Goal: Information Seeking & Learning: Learn about a topic

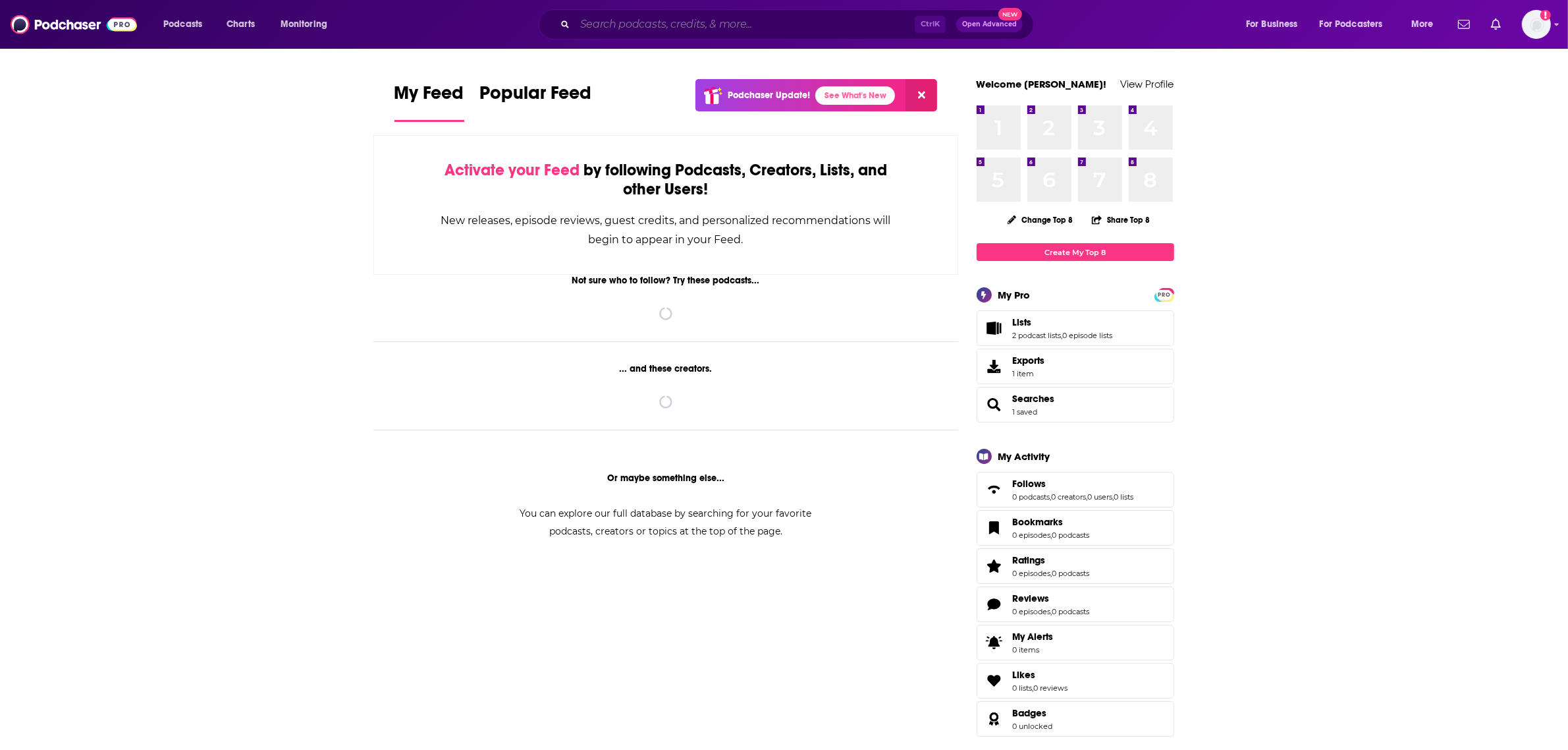
click at [682, 20] on input "Search podcasts, credits, & more..." at bounding box center [744, 24] width 340 height 21
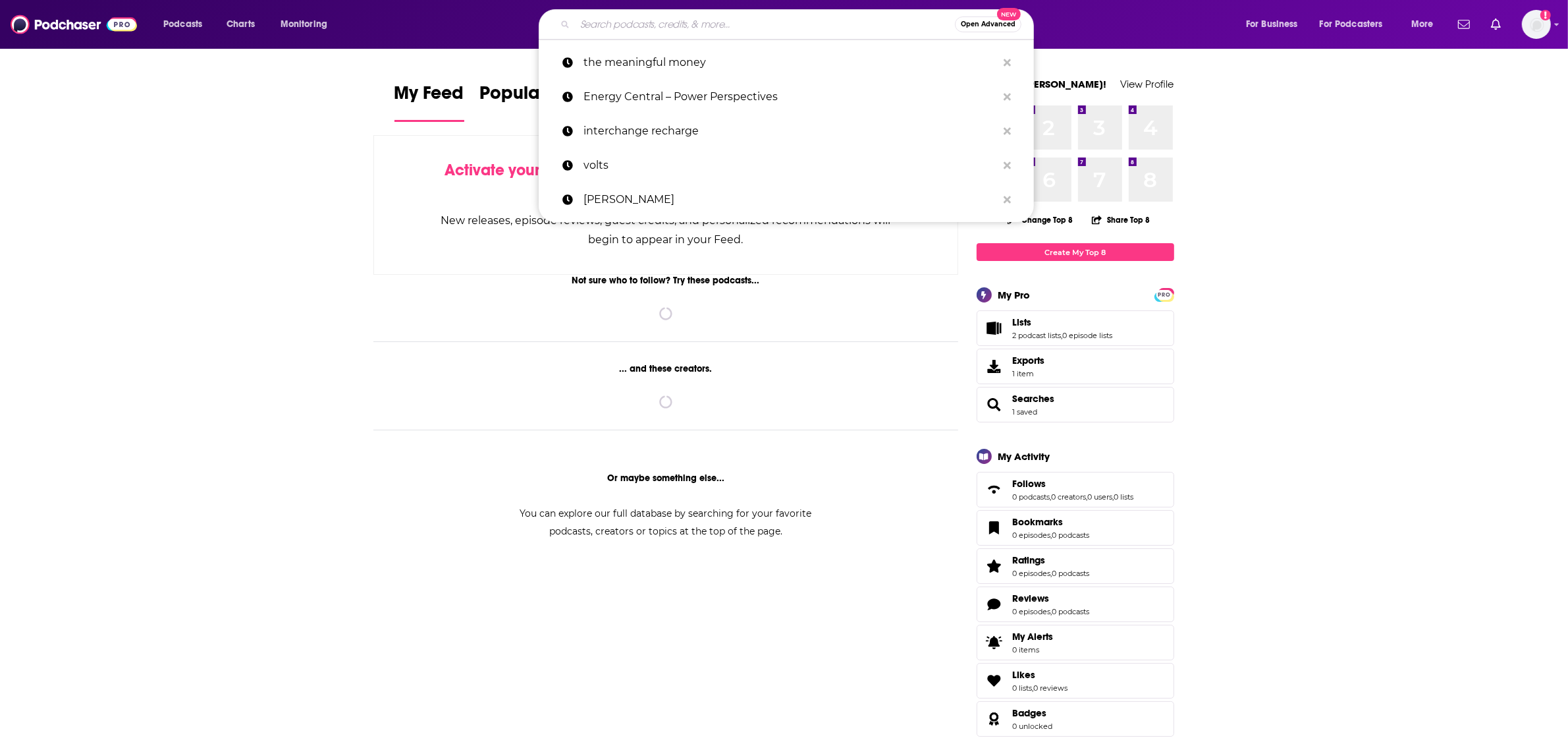
paste input "• Flightradar24’s AvTalk"
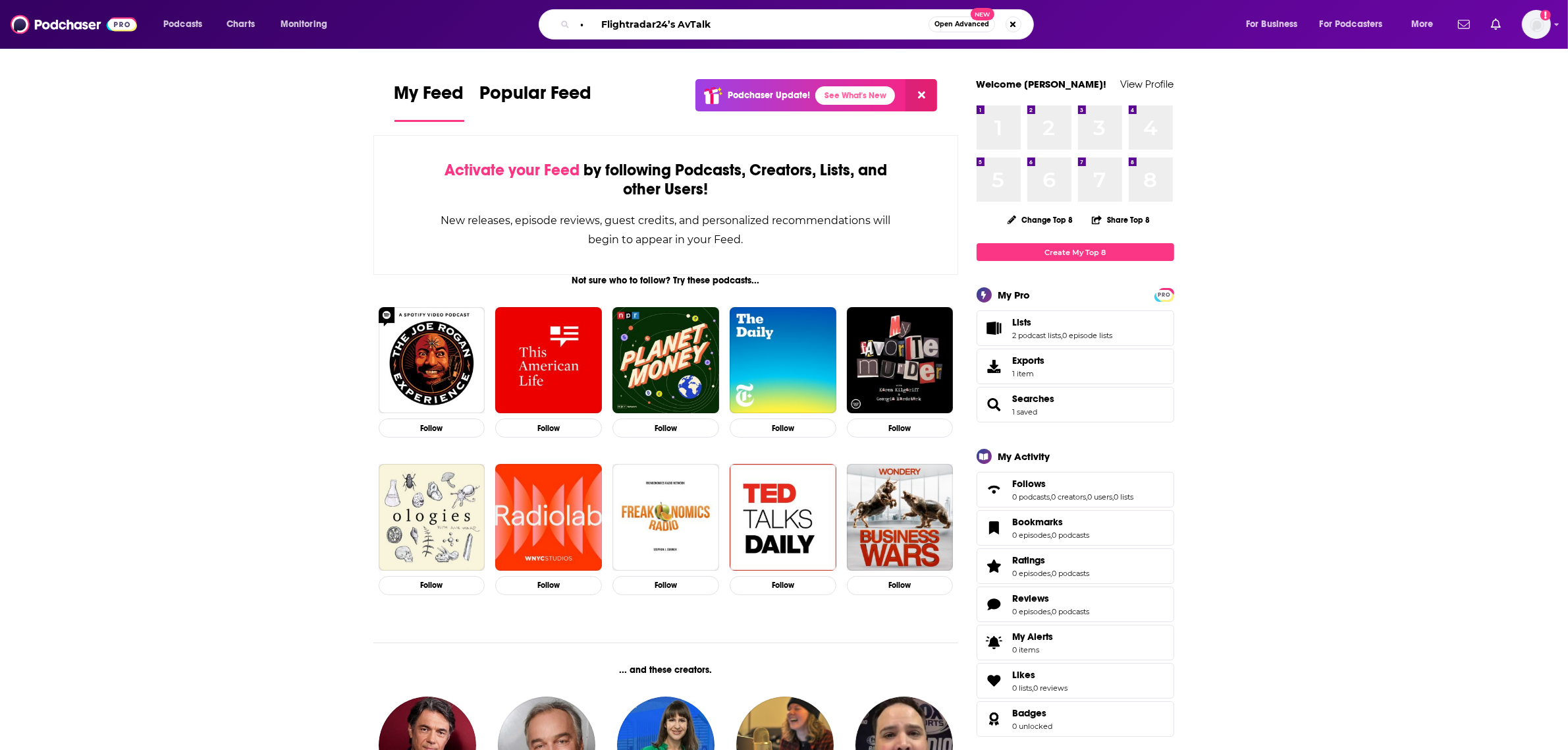
drag, startPoint x: 598, startPoint y: 28, endPoint x: 545, endPoint y: 30, distance: 53.0
click at [547, 28] on div "• Flightradar24’s AvTalk Open Advanced New" at bounding box center [786, 24] width 495 height 30
type input "Flightradar24’s AvTalk"
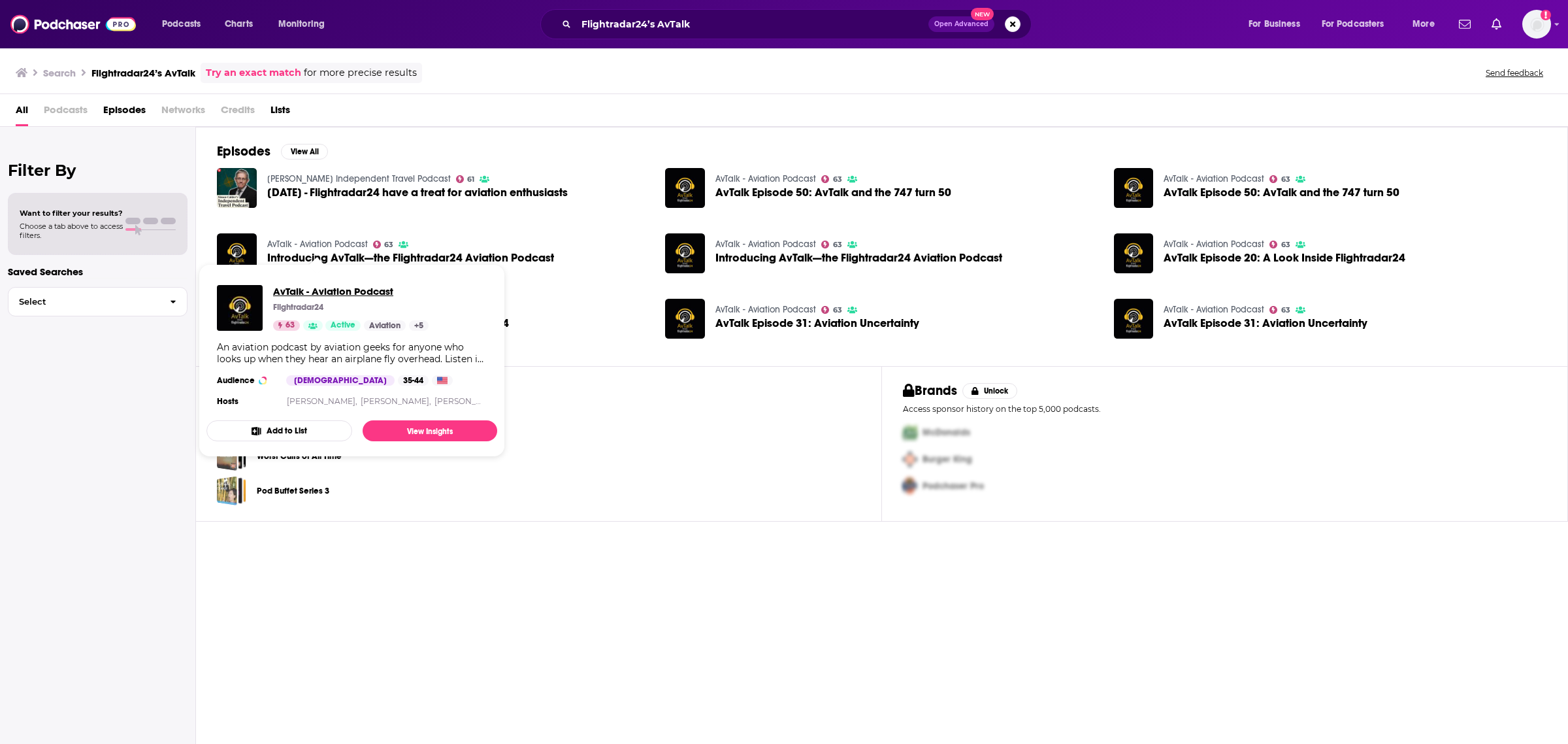
click at [306, 289] on span "AvTalk - Aviation Podcast" at bounding box center [351, 291] width 156 height 13
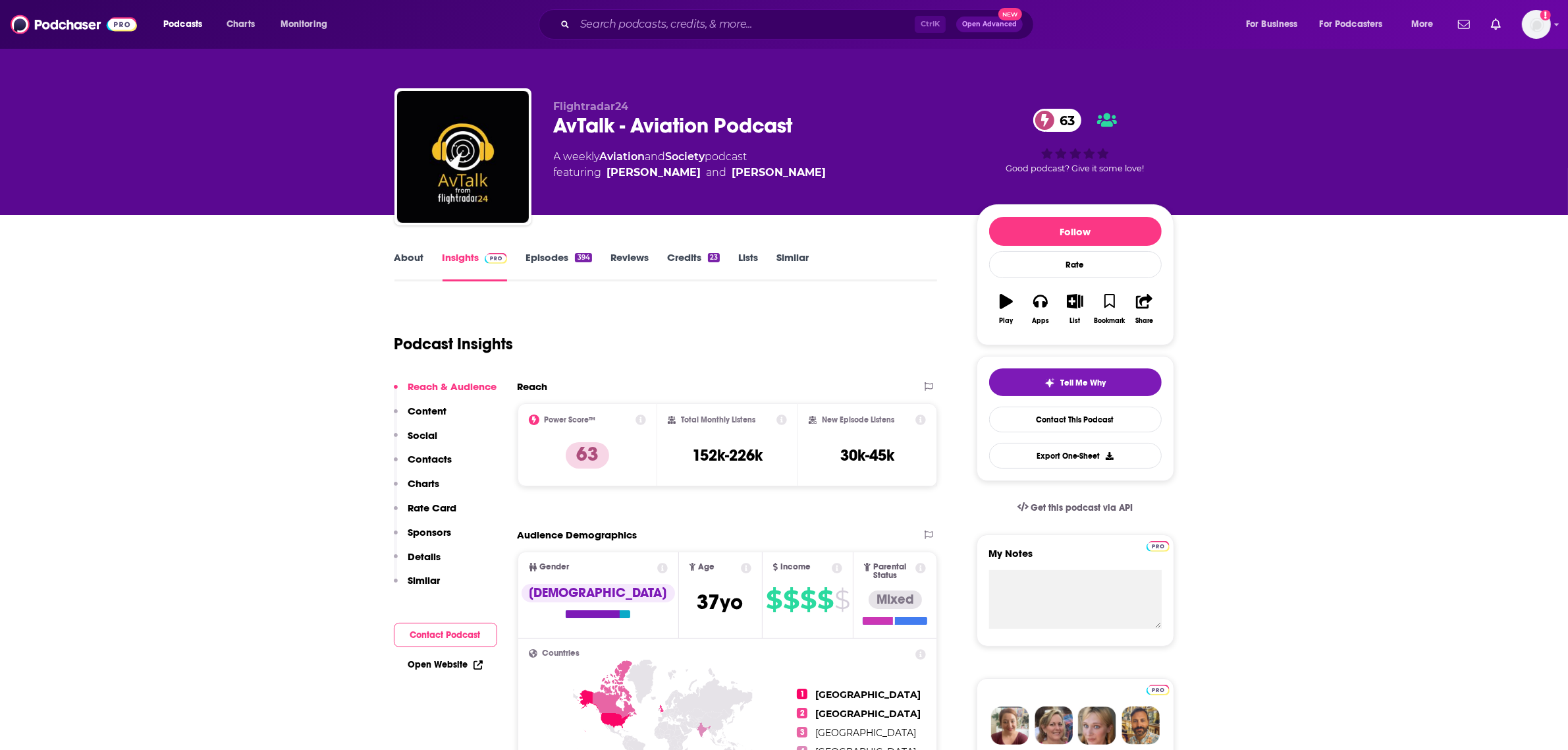
click at [690, 38] on div "Ctrl K Open Advanced New" at bounding box center [786, 24] width 495 height 30
click at [692, 18] on input "Search podcasts, credits, & more..." at bounding box center [744, 24] width 340 height 21
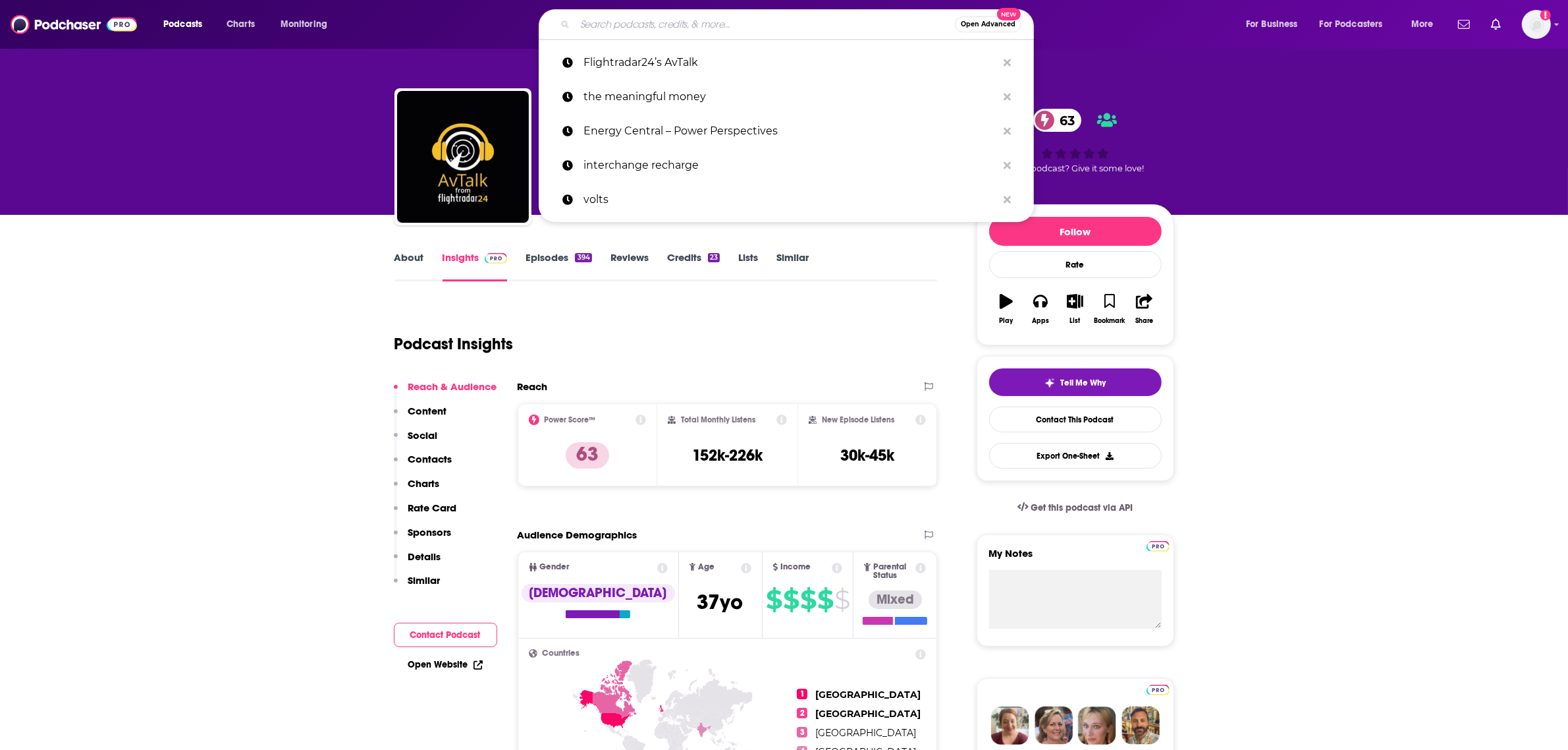
paste input "Simple Flying Aviation News Podcast"
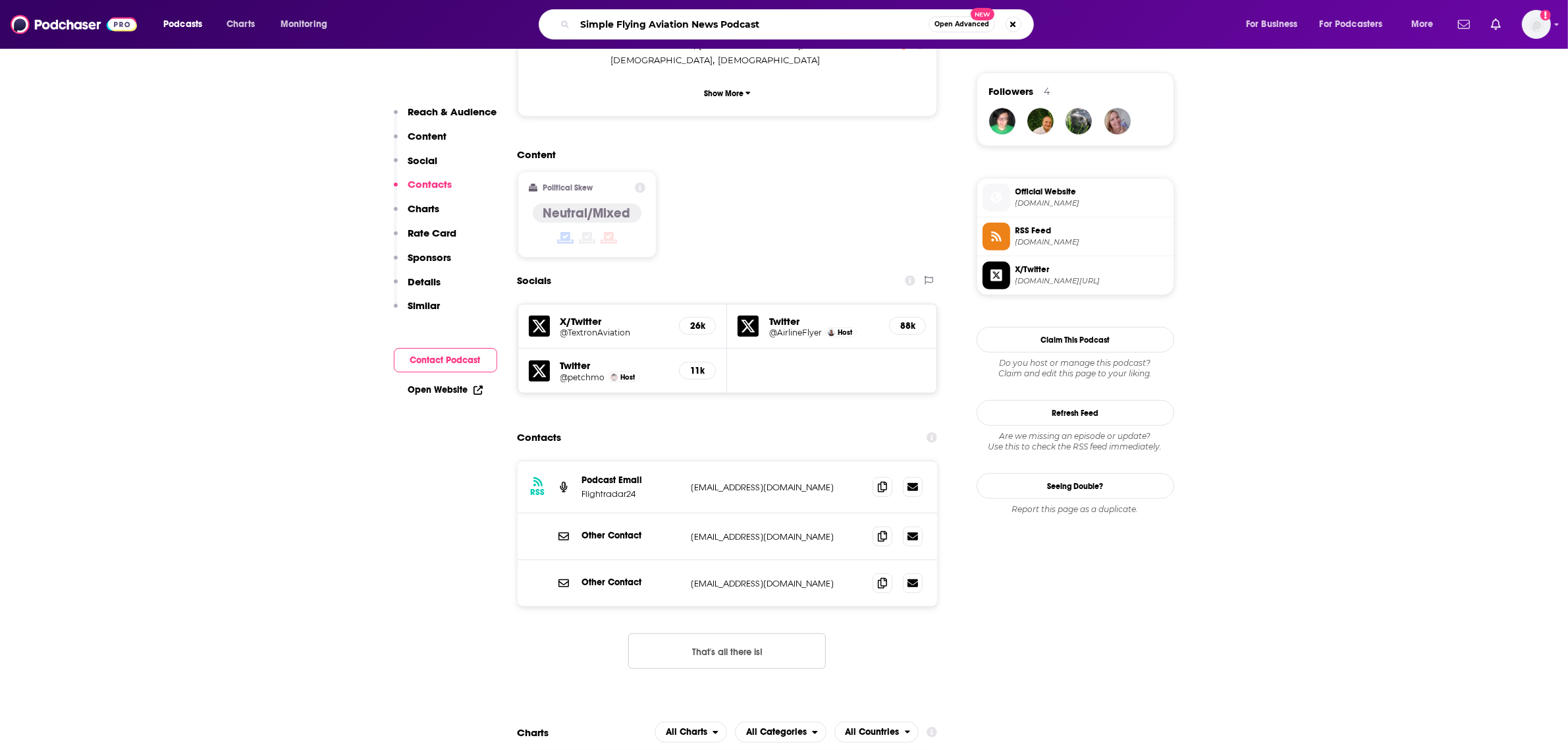
scroll to position [1153, 0]
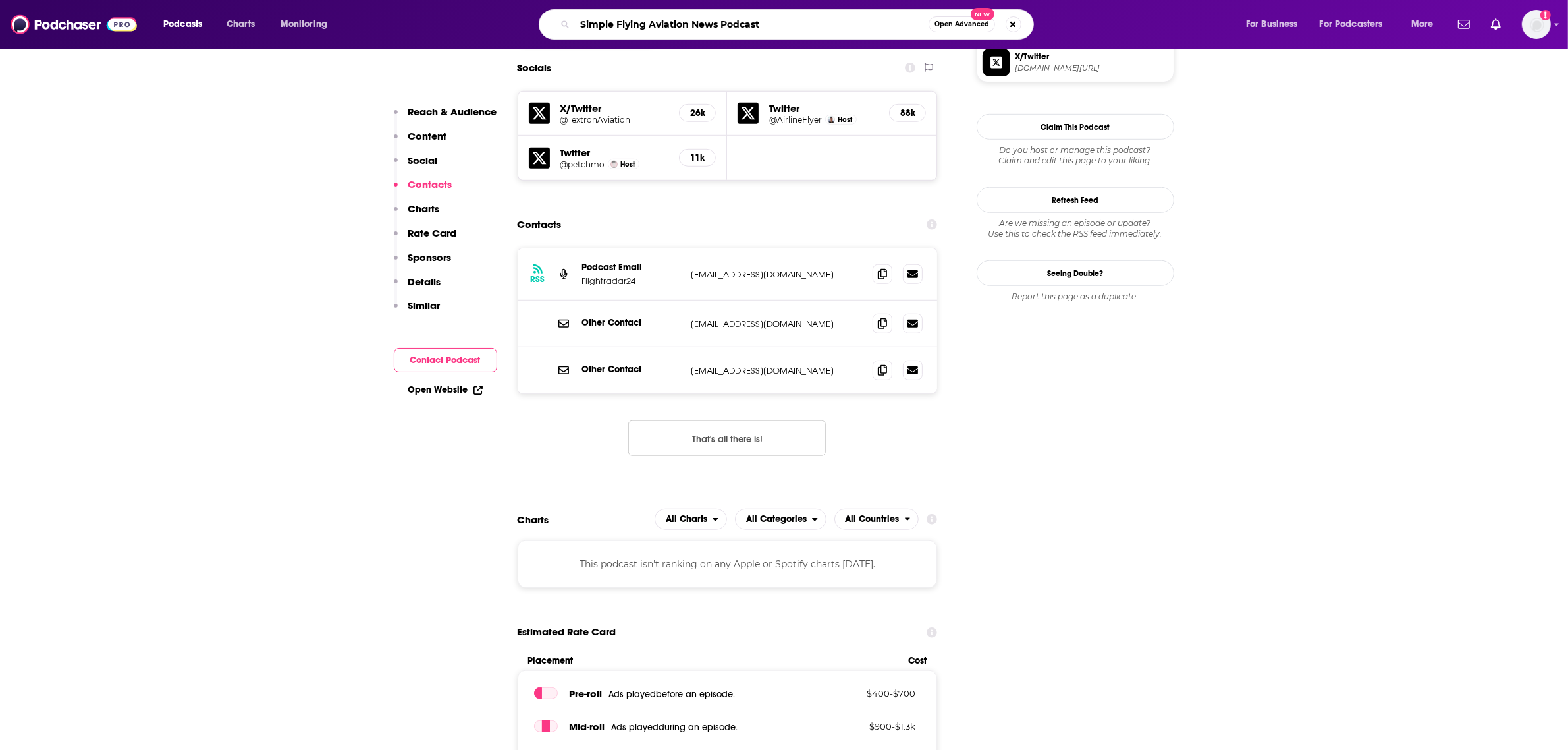
type input "Simple Flying Aviation News Podcast"
click at [554, 24] on div "Simple Flying Aviation News Podcast Open Advanced New" at bounding box center [786, 24] width 495 height 30
click at [565, 18] on div "Simple Flying Aviation News Podcast Open Advanced New" at bounding box center [786, 24] width 495 height 30
click at [560, 25] on div "Simple Flying Aviation News Podcast Open Advanced New" at bounding box center [786, 24] width 495 height 30
click at [564, 25] on icon "Search podcasts, credits, & more..." at bounding box center [565, 24] width 7 height 7
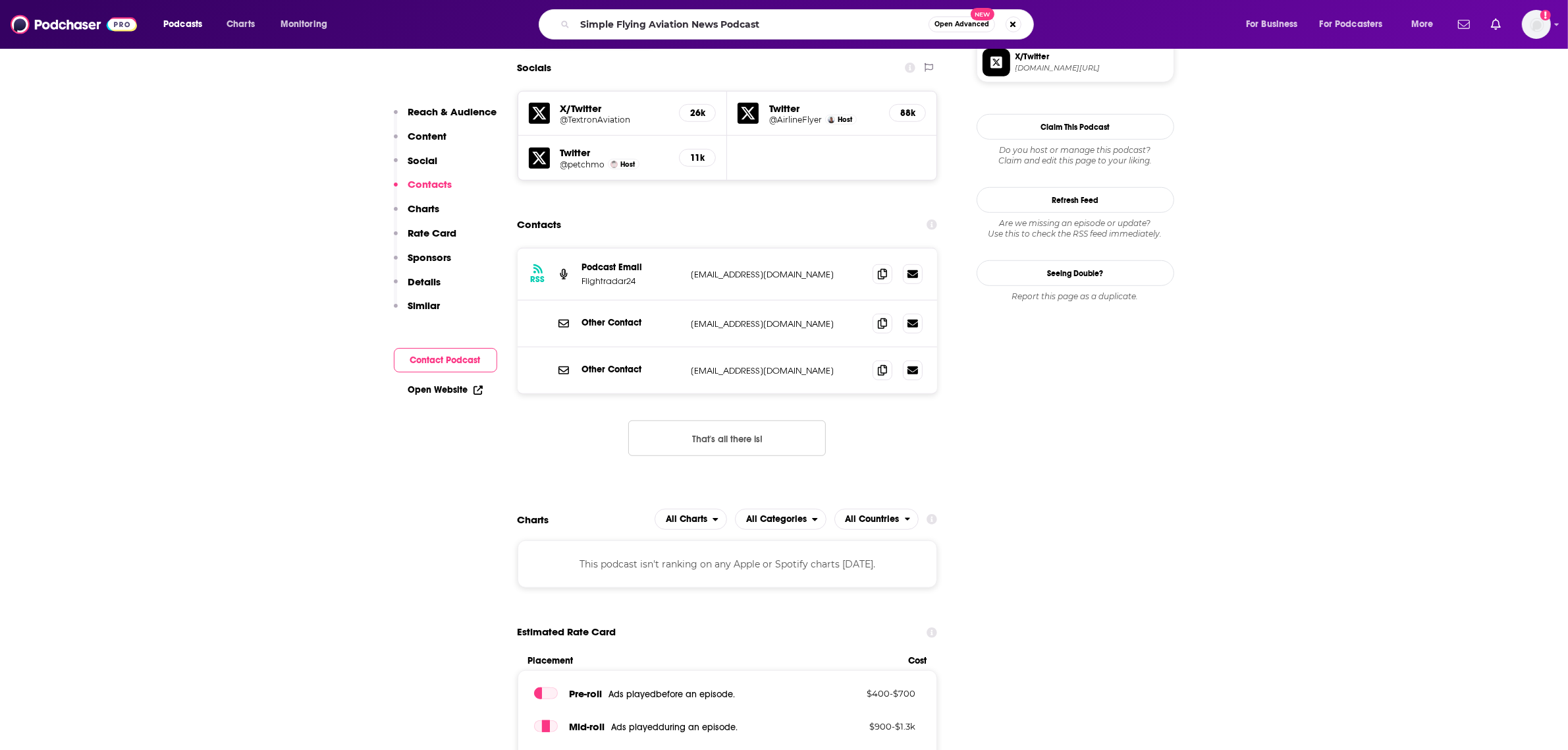
click at [558, 22] on div "Simple Flying Aviation News Podcast Open Advanced New" at bounding box center [786, 24] width 495 height 30
click at [564, 24] on icon "Search podcasts, credits, & more..." at bounding box center [565, 24] width 7 height 7
drag, startPoint x: 726, startPoint y: 40, endPoint x: 765, endPoint y: 25, distance: 41.8
click at [728, 40] on div "Podcasts Charts Monitoring Simple Flying Aviation News Podcast Open Advanced Ne…" at bounding box center [784, 24] width 1568 height 49
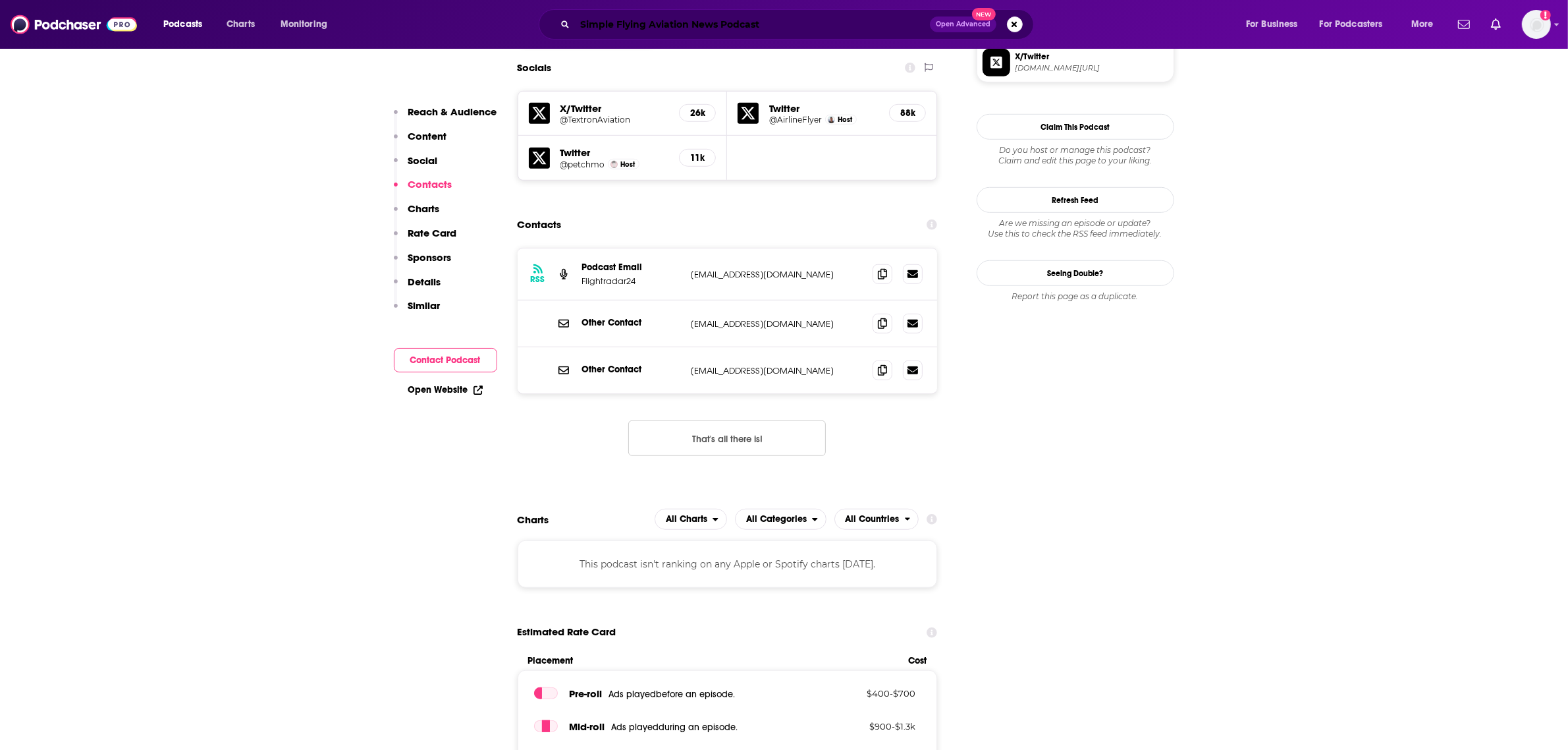
click at [770, 24] on input "Simple Flying Aviation News Podcast" at bounding box center [752, 24] width 355 height 21
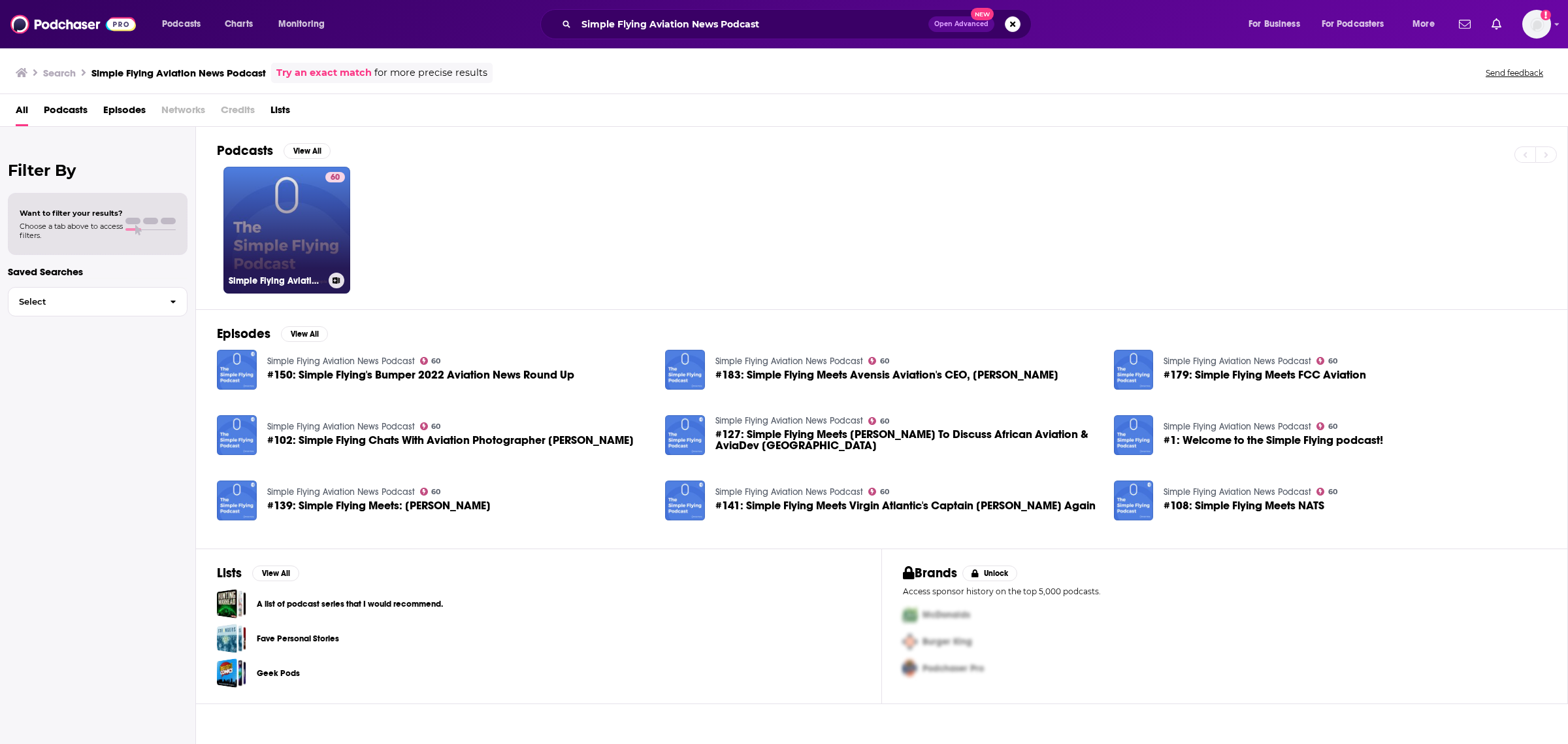
click at [283, 230] on link "60 Simple Flying Aviation News Podcast" at bounding box center [286, 229] width 127 height 127
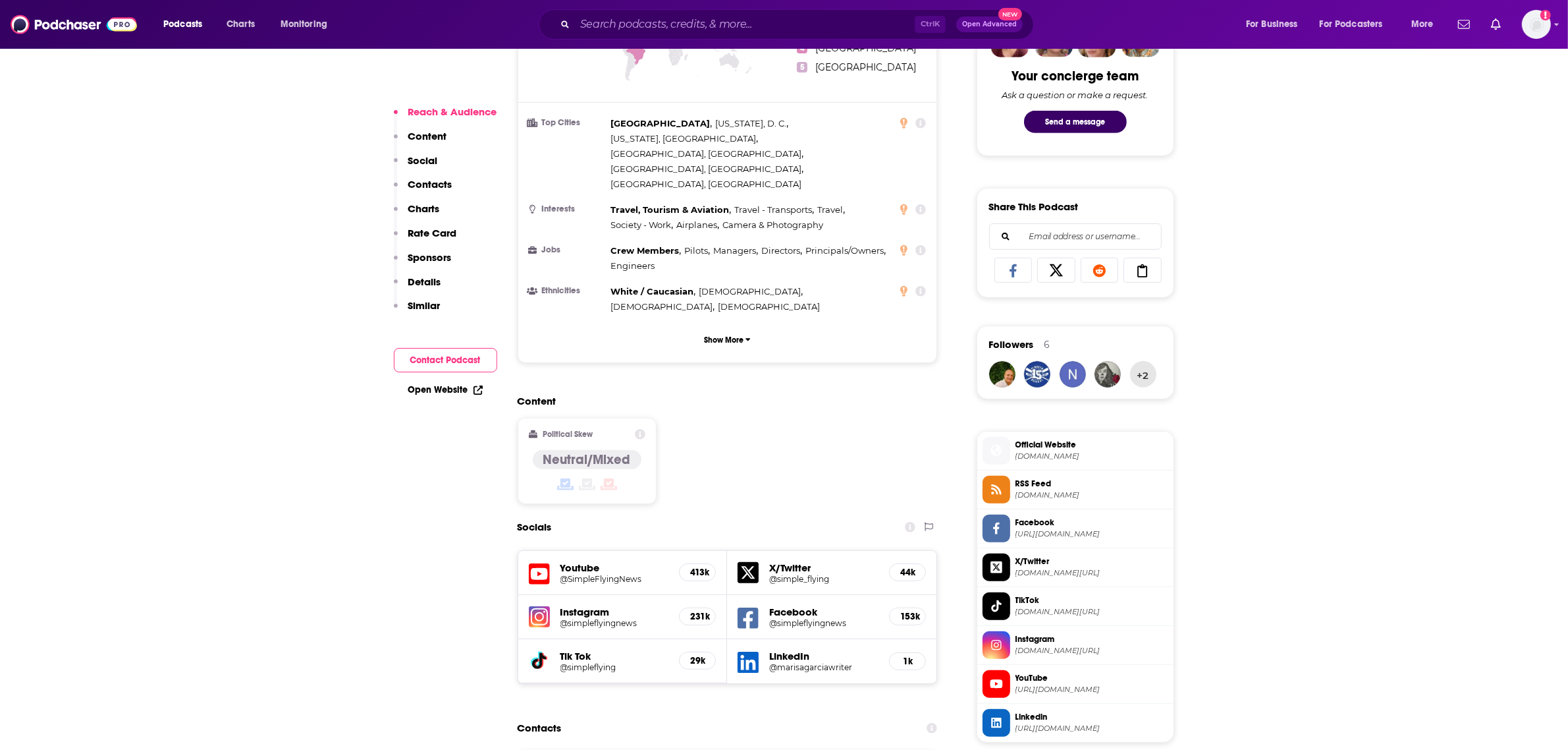
scroll to position [906, 0]
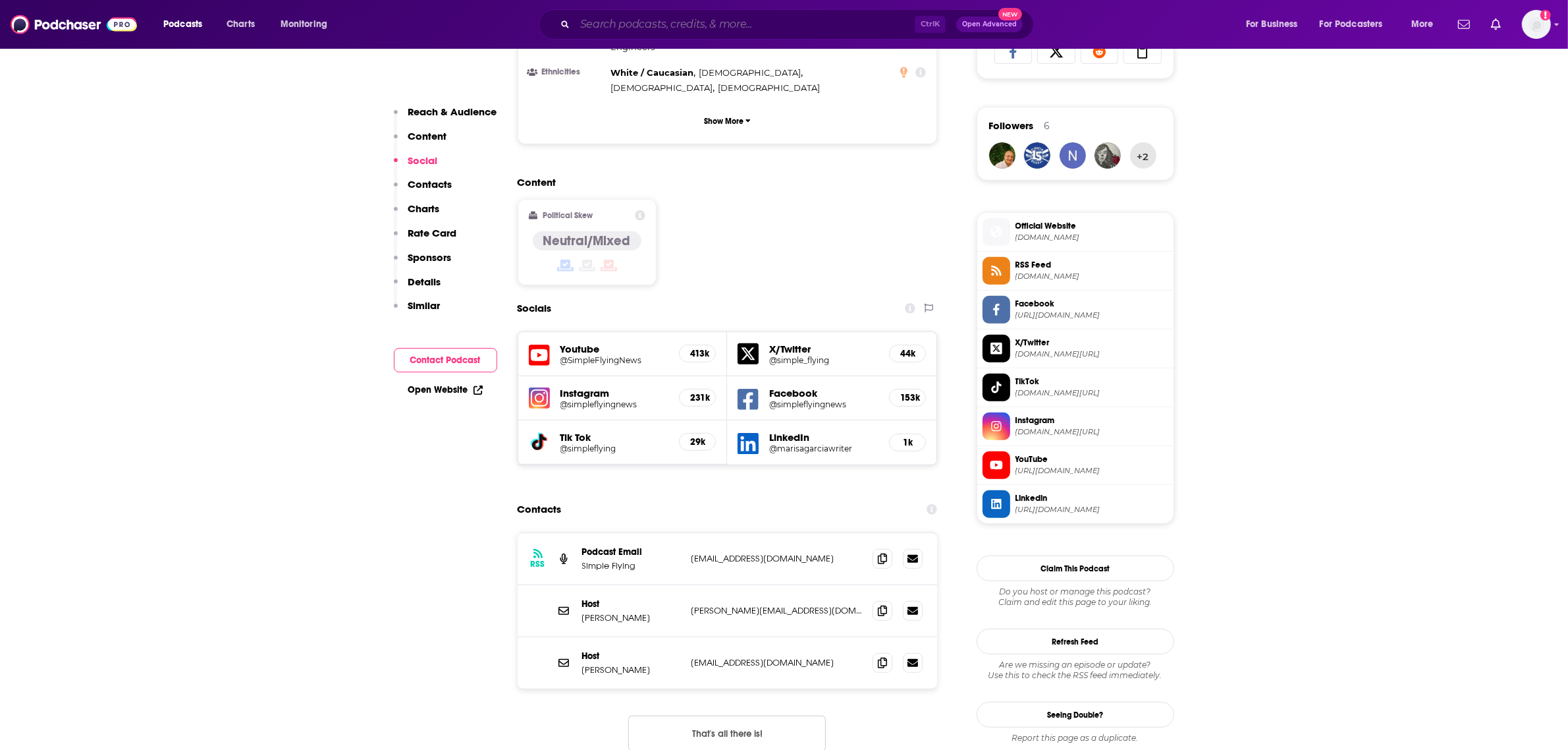
click at [601, 18] on input "Search podcasts, credits, & more..." at bounding box center [744, 24] width 340 height 21
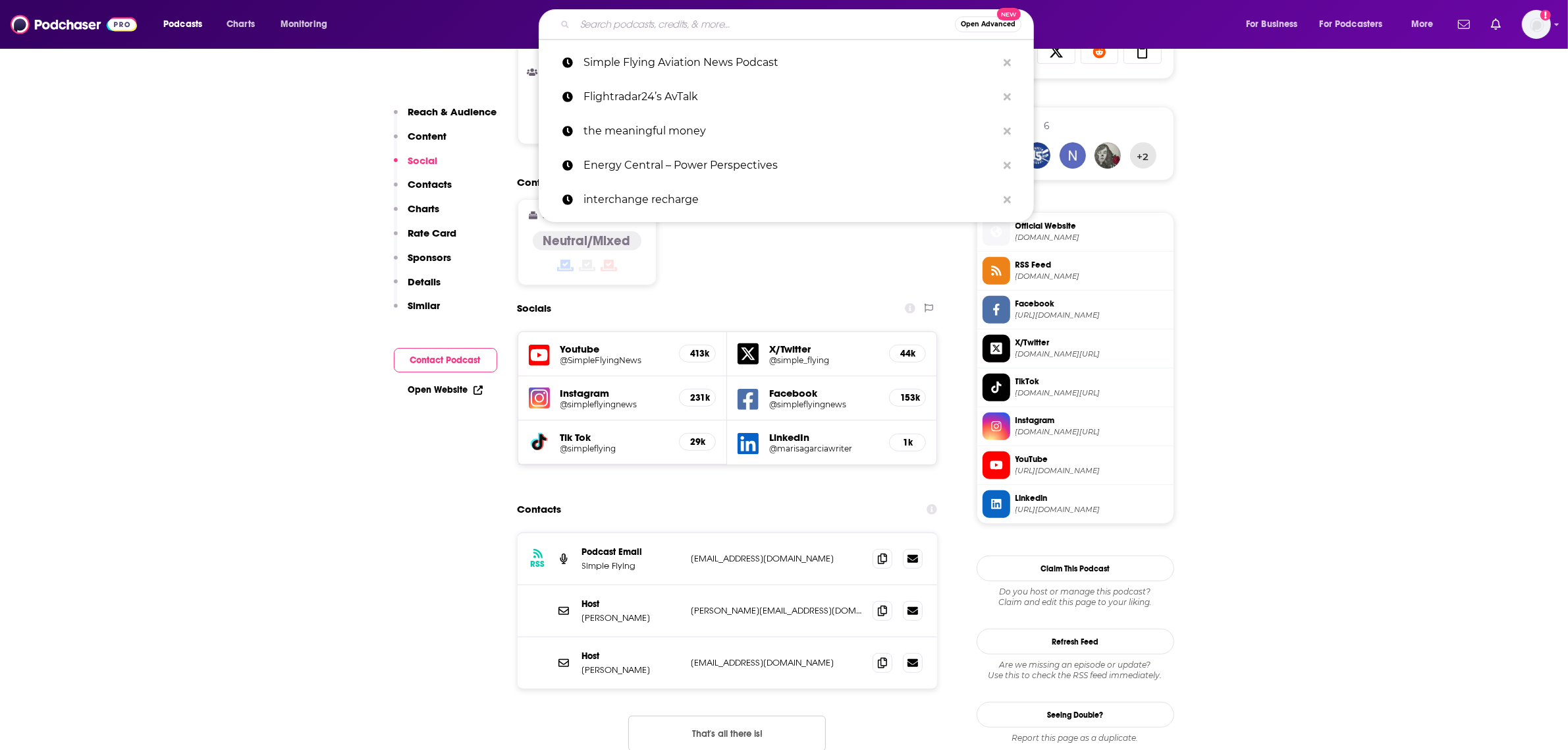
paste input "Runway Girl Network’s PaxEx Podcast"
type input "Runway Girl Network’s PaxEx Podcast"
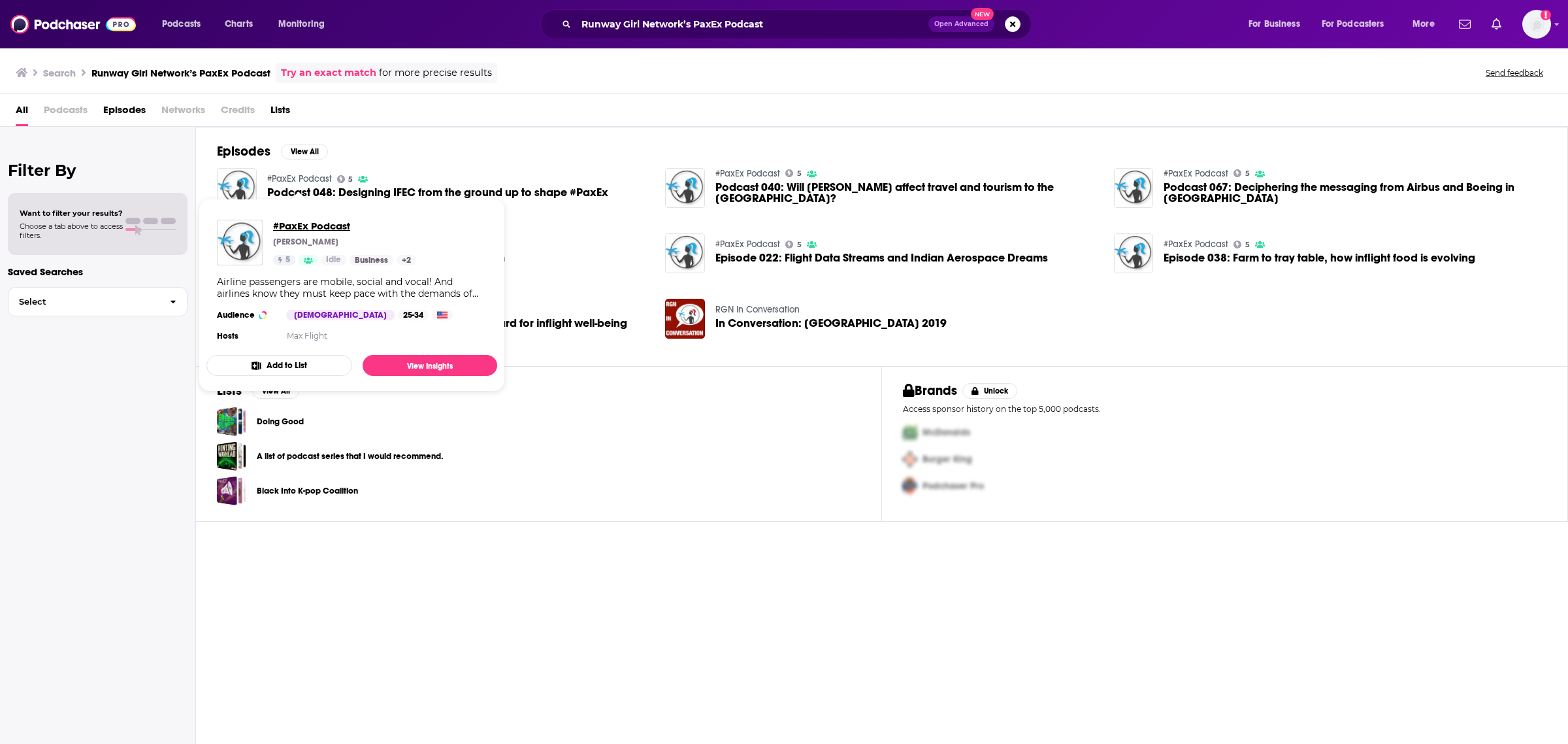
click at [307, 224] on span "#PaxEx Podcast" at bounding box center [344, 226] width 143 height 13
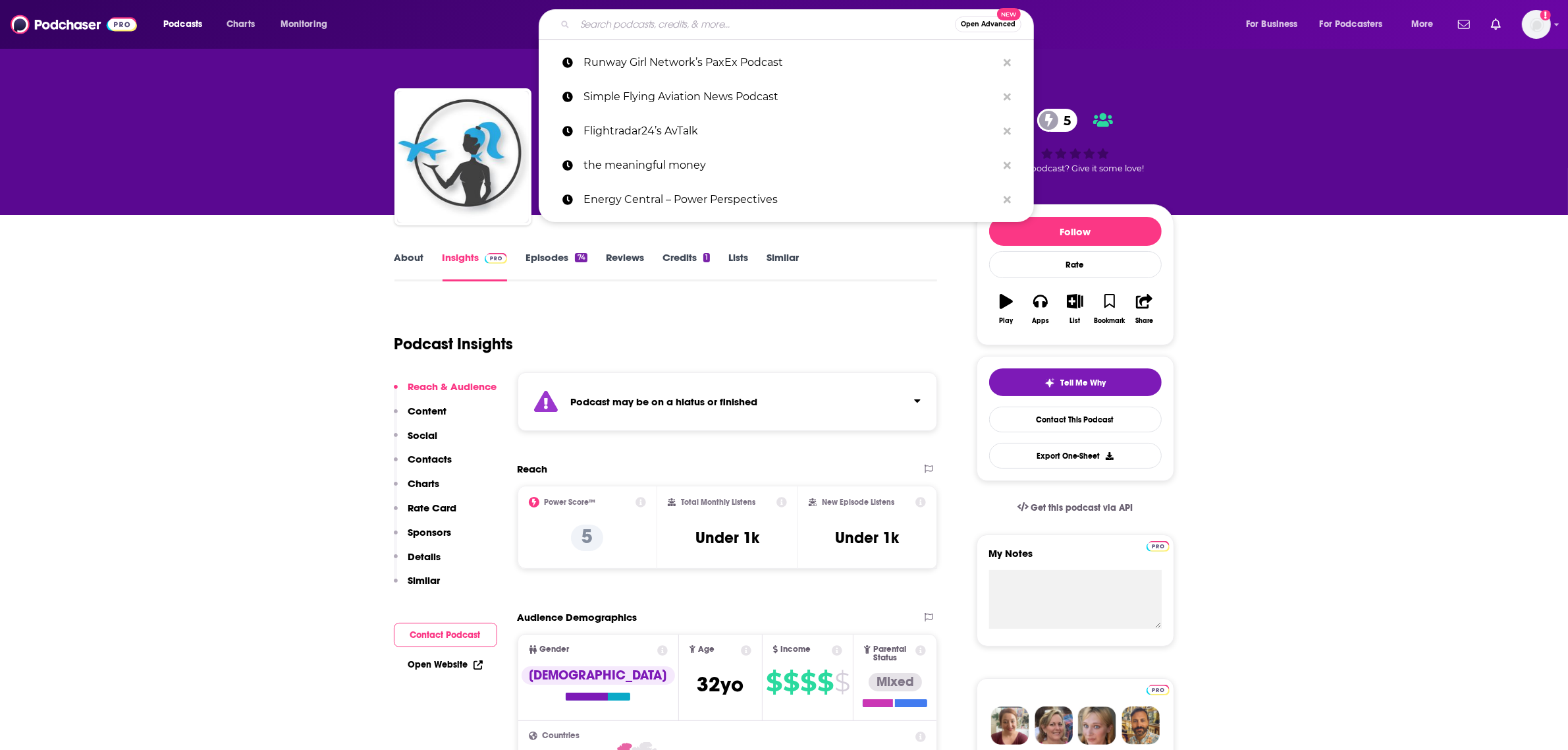
click at [605, 20] on input "Search podcasts, credits, & more..." at bounding box center [764, 24] width 380 height 21
paste input "Airplane Geeks"
type input "Airplane Geeks"
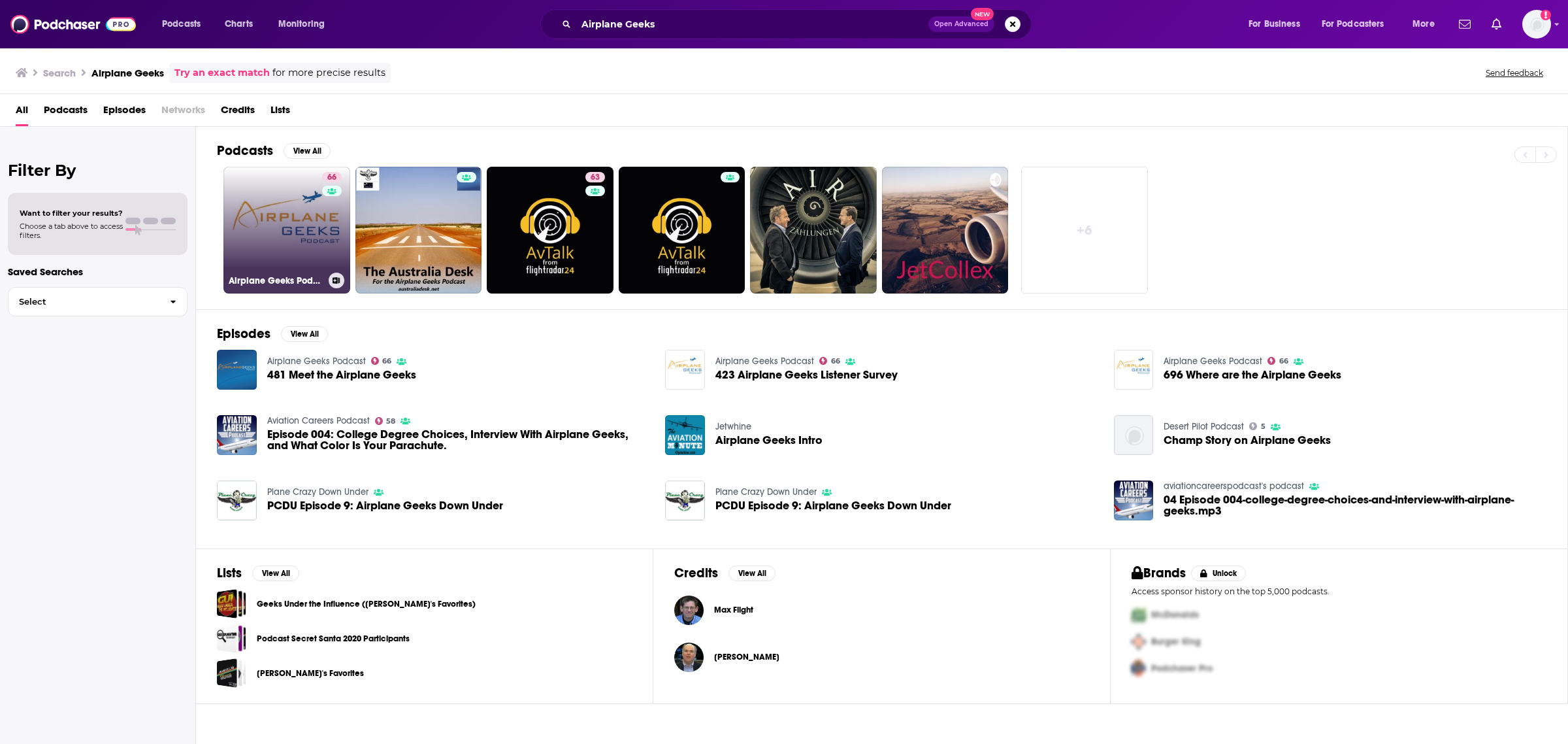
click at [316, 223] on link "66 Airplane Geeks Podcast" at bounding box center [286, 229] width 127 height 127
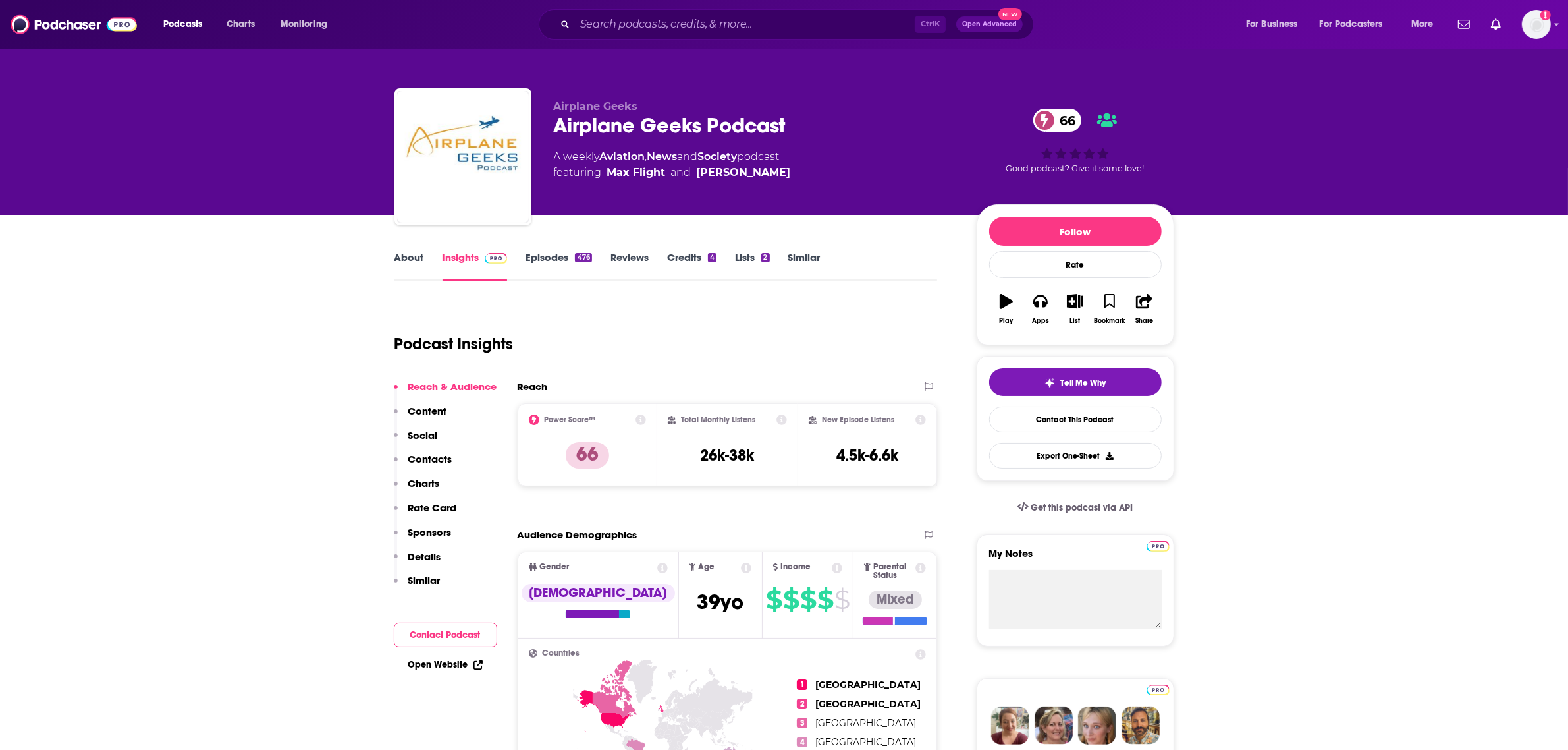
click at [657, 122] on div "Airplane Geeks Podcast 66" at bounding box center [754, 125] width 402 height 25
copy div "Airplane Geeks Podcast 66"
